Goal: Find specific page/section: Find specific page/section

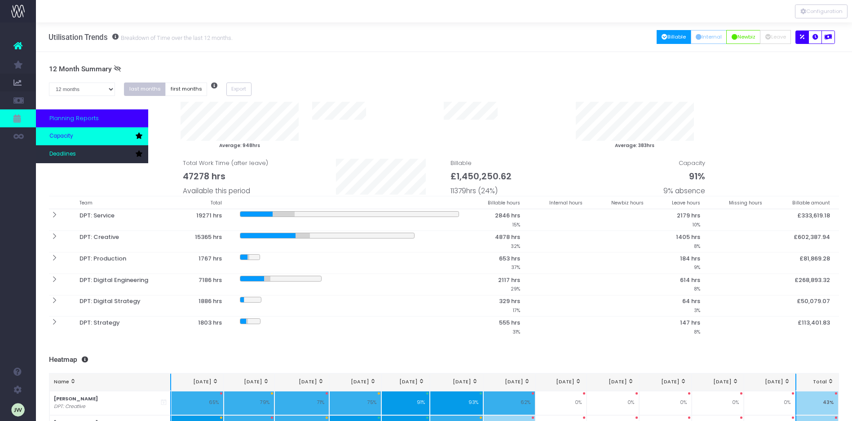
click at [71, 136] on span "Capacity" at bounding box center [61, 136] width 24 height 8
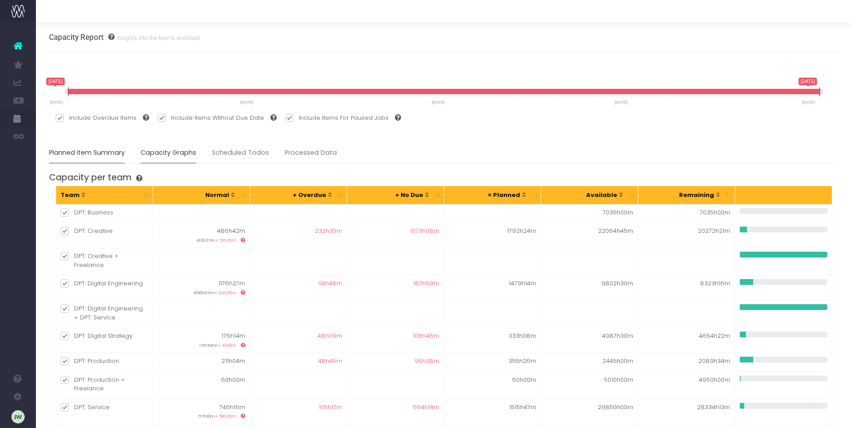
click at [175, 151] on link "Capacity Graphs" at bounding box center [168, 153] width 56 height 21
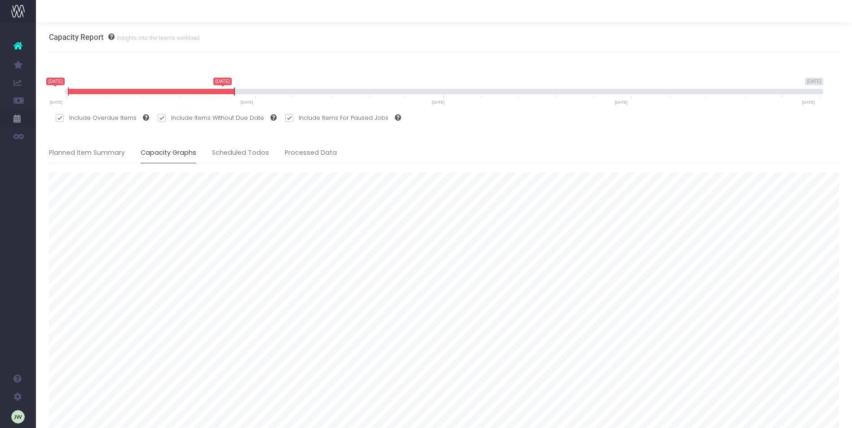
drag, startPoint x: 820, startPoint y: 91, endPoint x: 235, endPoint y: 84, distance: 584.9
click at [235, 84] on span "[DATE] [DATE] [DATE] [DATE] [DATE] — [DATE] [DATE] [DATE] [DATE] [DATE] [DATE]" at bounding box center [444, 91] width 759 height 27
drag, startPoint x: 234, startPoint y: 91, endPoint x: 332, endPoint y: 65, distance: 100.7
click at [136, 88] on icon at bounding box center [136, 92] width 1 height 8
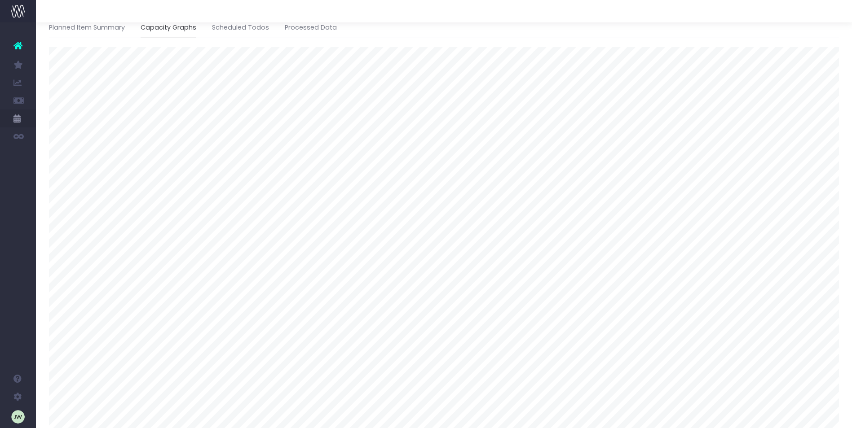
scroll to position [129, 0]
